Goal: Find contact information: Find contact information

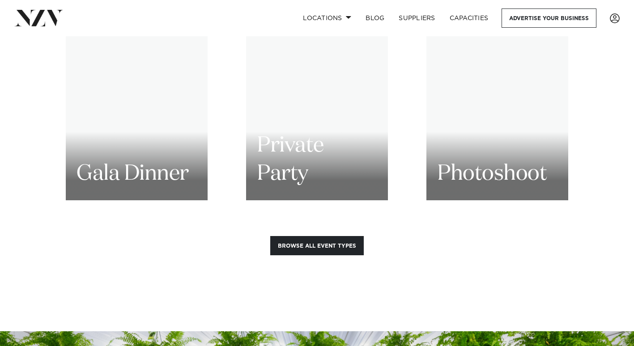
scroll to position [3449, 0]
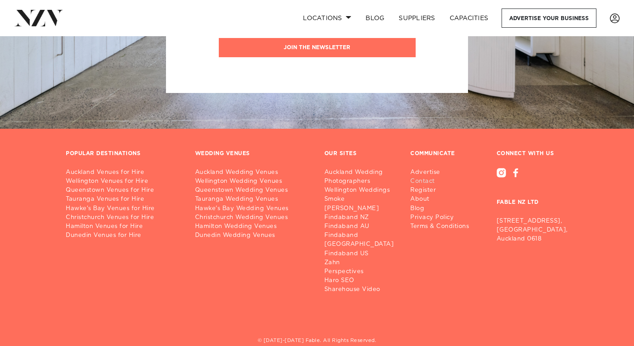
click at [421, 177] on link "Contact" at bounding box center [443, 181] width 66 height 9
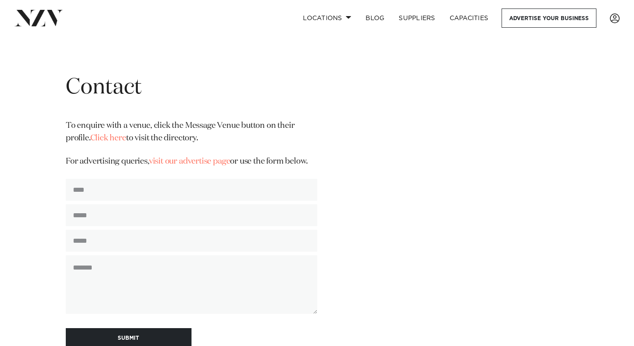
click at [508, 124] on div "**********" at bounding box center [317, 211] width 620 height 274
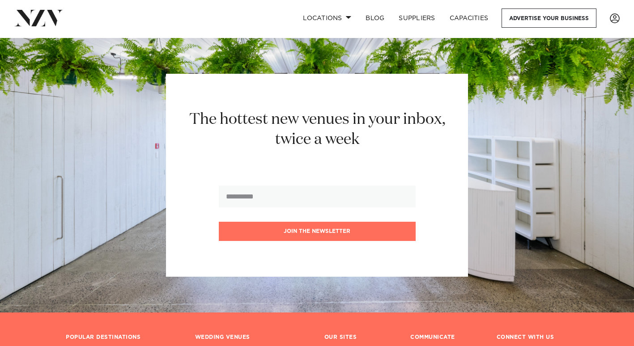
scroll to position [591, 0]
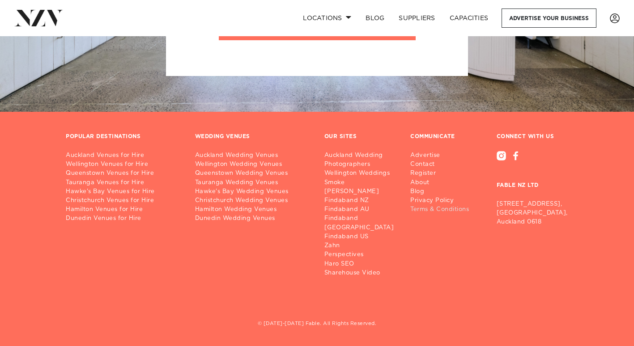
click at [418, 206] on link "Terms & Conditions" at bounding box center [443, 209] width 66 height 9
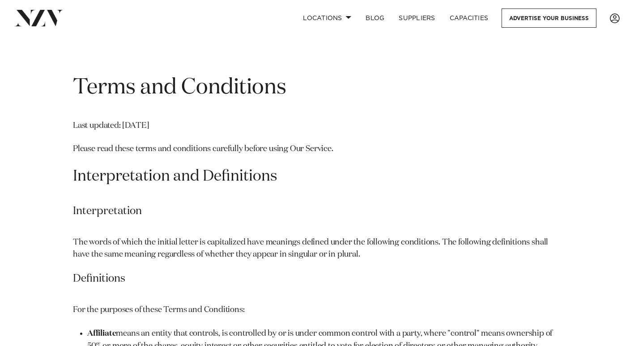
scroll to position [2211, 0]
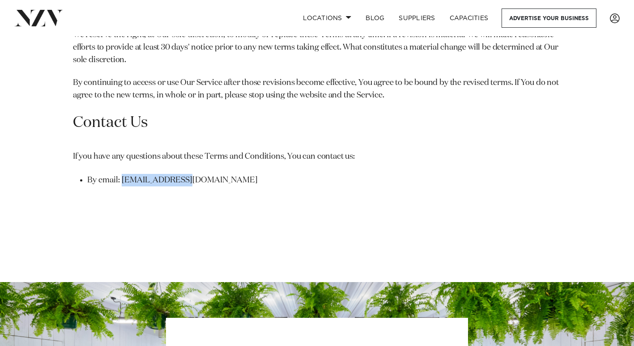
drag, startPoint x: 122, startPoint y: 191, endPoint x: 188, endPoint y: 192, distance: 65.8
click at [188, 187] on li "By email: bex@fable.co.nz" at bounding box center [324, 180] width 474 height 13
copy li "bex@fable.co.nz"
